Goal: Information Seeking & Learning: Learn about a topic

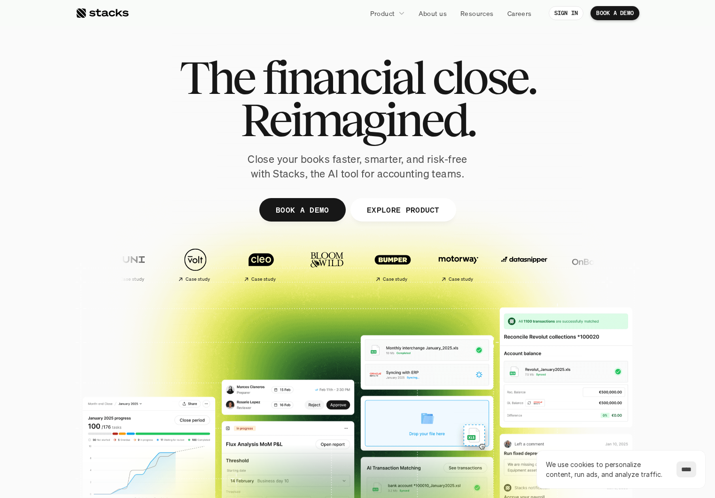
click at [560, 262] on img at bounding box center [587, 259] width 55 height 39
click at [681, 472] on input "****" at bounding box center [686, 470] width 20 height 16
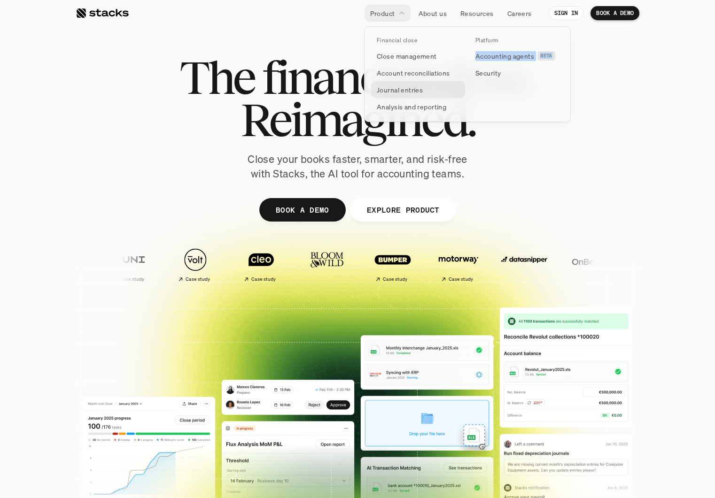
click at [396, 87] on p "Journal entries" at bounding box center [400, 90] width 46 height 10
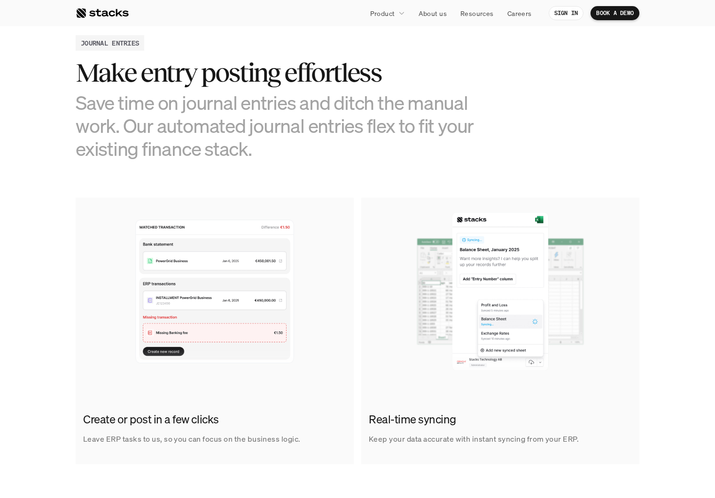
scroll to position [392, 0]
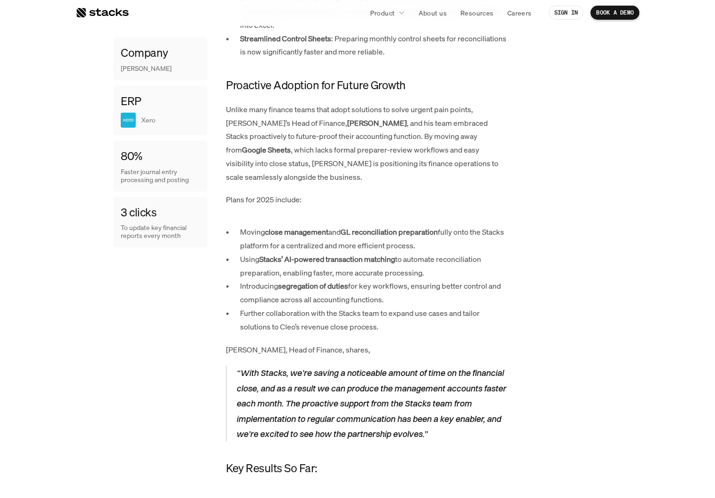
scroll to position [531, 0]
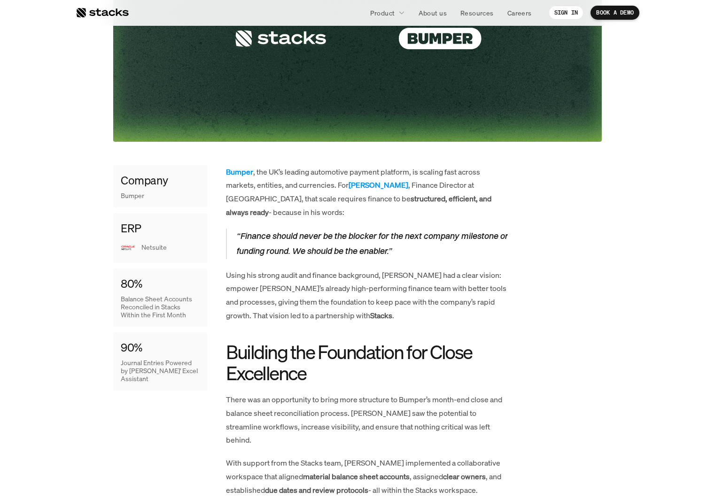
scroll to position [432, 0]
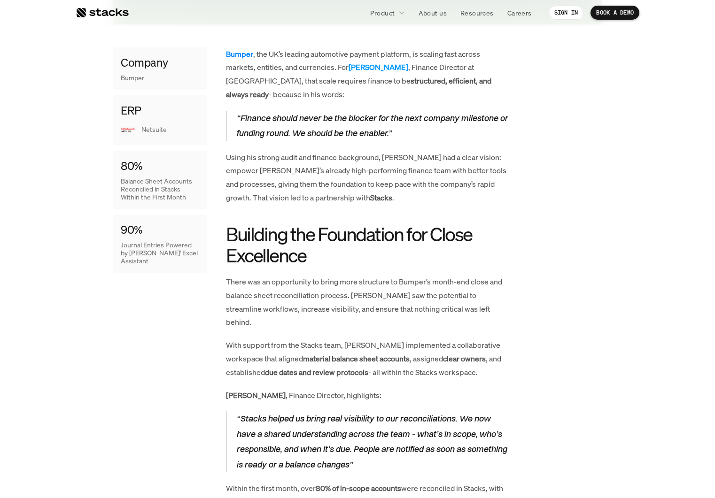
click at [244, 50] on strong "Bumper" at bounding box center [239, 54] width 27 height 10
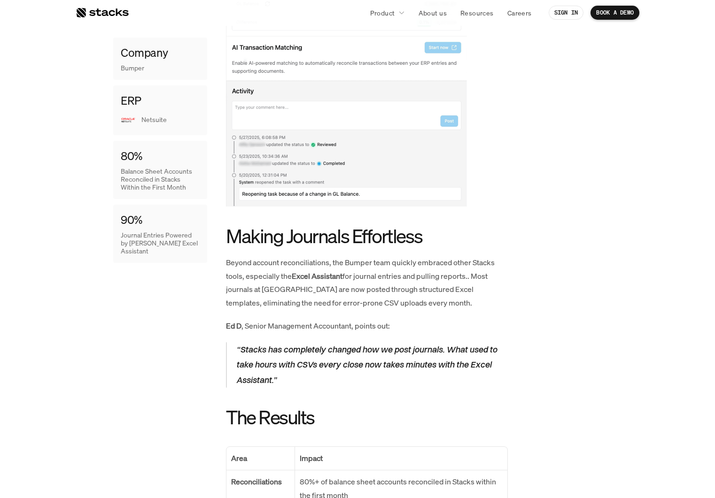
scroll to position [1154, 0]
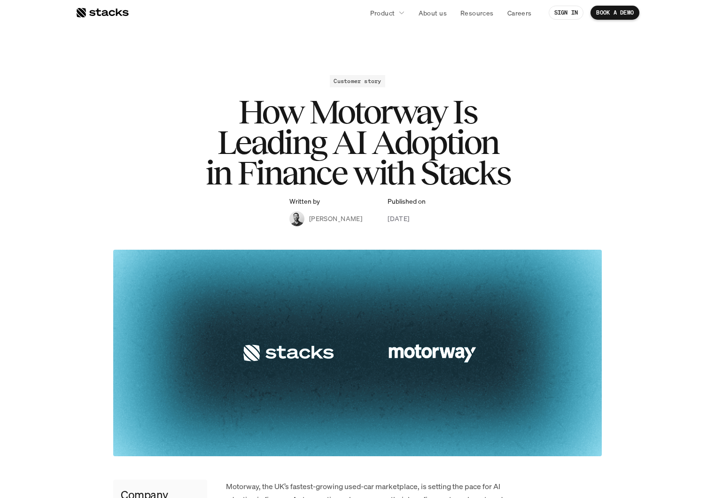
click at [395, 108] on h1 "How Motorway Is Leading AI Adoption in Finance with Stacks" at bounding box center [358, 142] width 376 height 91
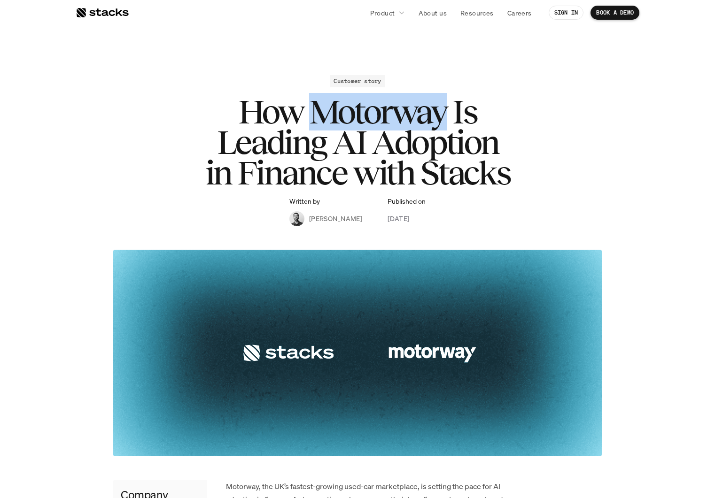
click at [395, 108] on h1 "How Motorway Is Leading AI Adoption in Finance with Stacks" at bounding box center [358, 142] width 376 height 91
copy h1 "Motorway"
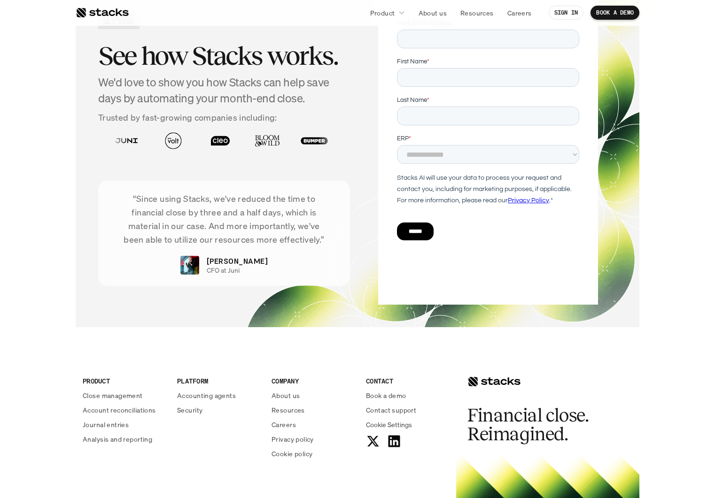
scroll to position [1424, 0]
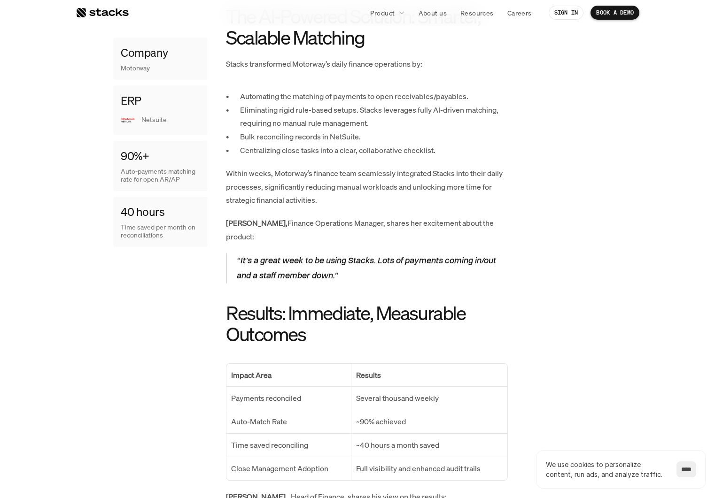
scroll to position [788, 0]
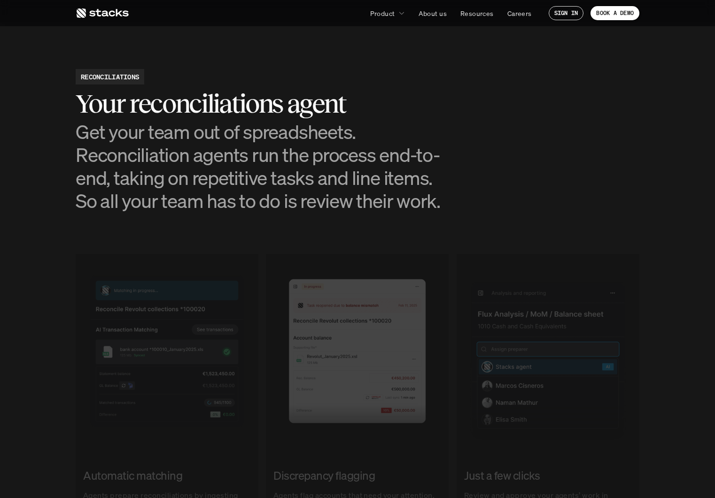
scroll to position [1152, 0]
